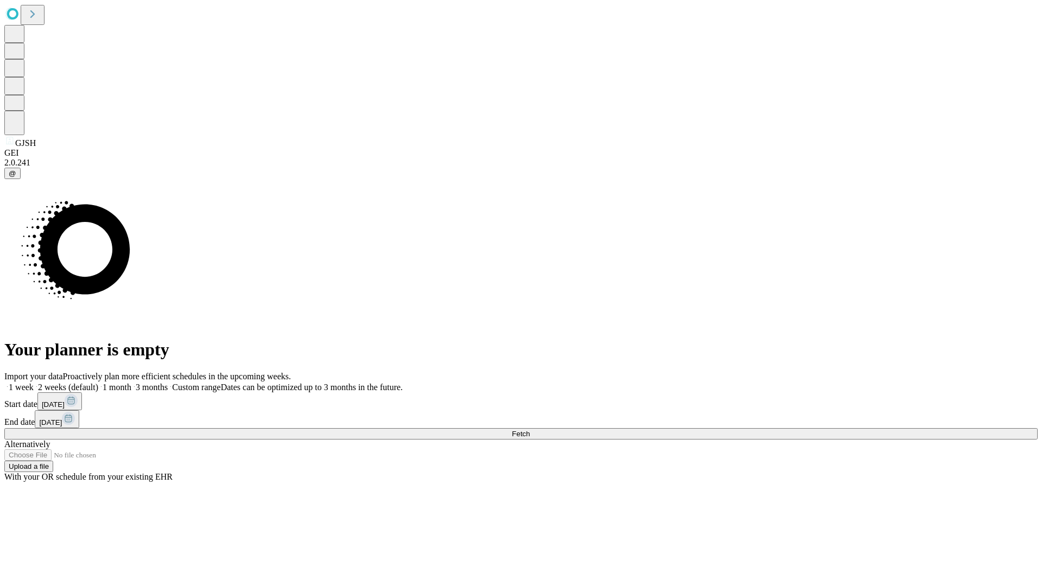
click at [529, 430] on span "Fetch" at bounding box center [521, 434] width 18 height 8
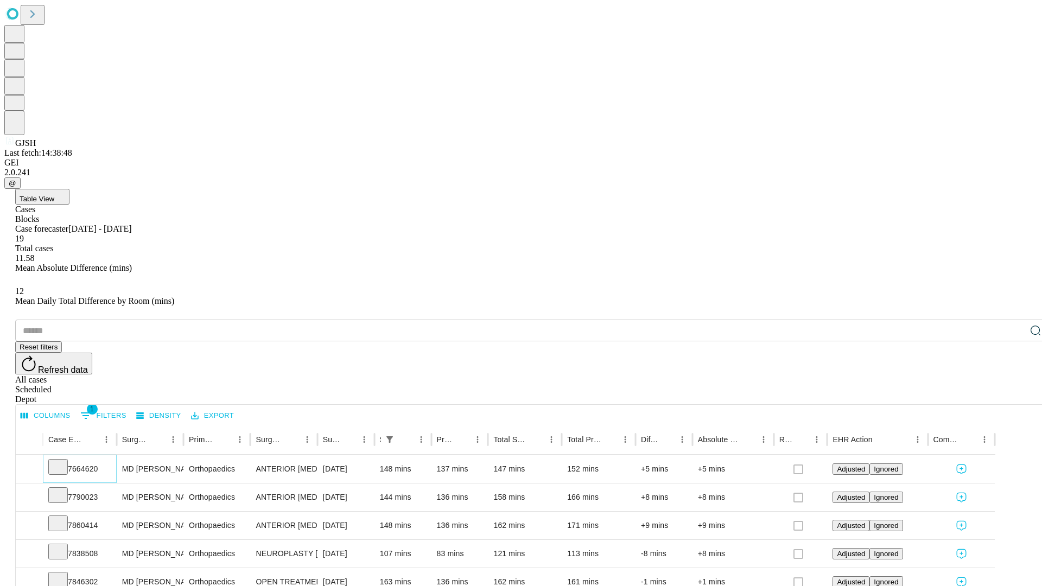
click at [63, 461] on icon at bounding box center [58, 466] width 11 height 11
